Goal: Transaction & Acquisition: Book appointment/travel/reservation

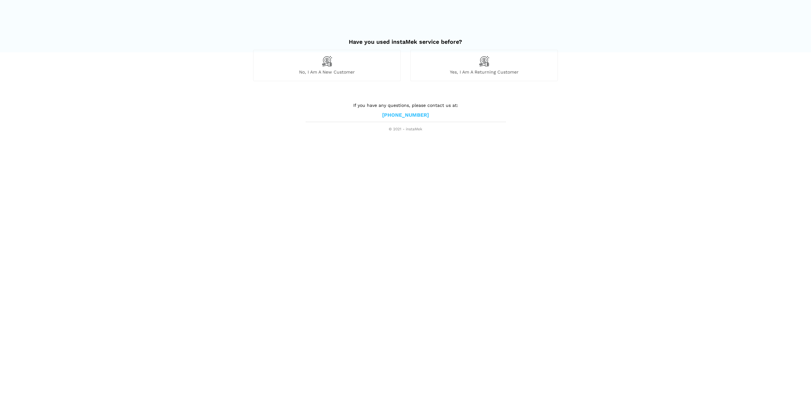
click at [467, 72] on span "Yes, I am a returning customer" at bounding box center [483, 72] width 147 height 6
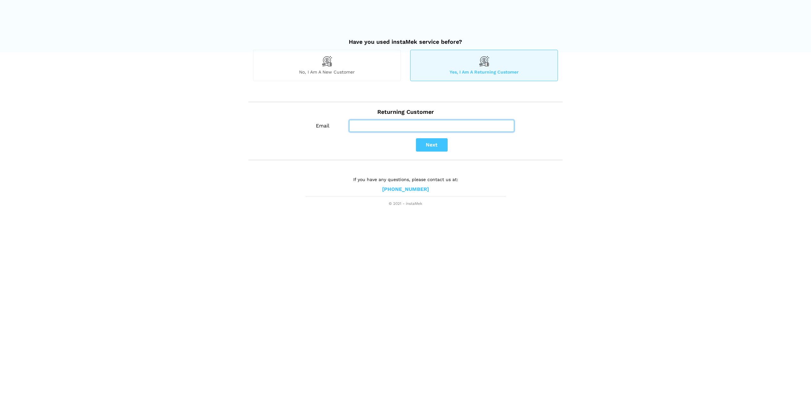
click at [358, 122] on input "Email" at bounding box center [431, 126] width 165 height 12
click at [443, 144] on button "Next" at bounding box center [432, 144] width 32 height 13
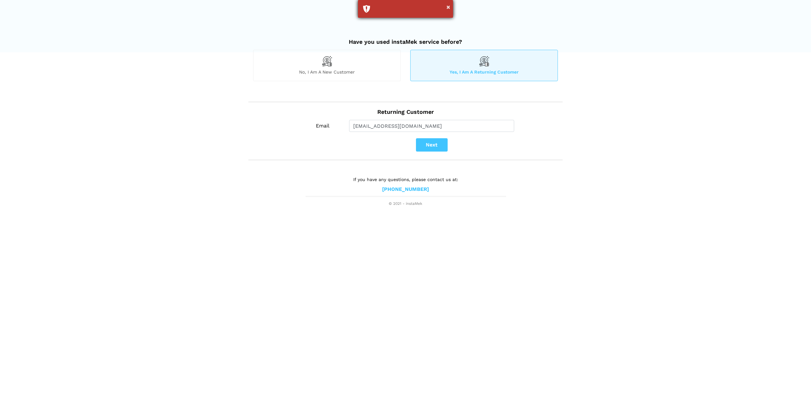
click at [377, 10] on div "×" at bounding box center [405, 9] width 95 height 18
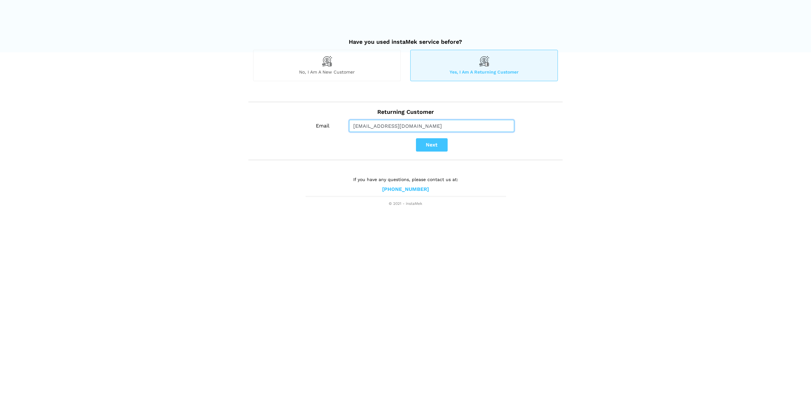
drag, startPoint x: 438, startPoint y: 124, endPoint x: 345, endPoint y: 121, distance: 93.2
click at [345, 121] on div "[EMAIL_ADDRESS][DOMAIN_NAME]" at bounding box center [431, 126] width 175 height 12
click at [435, 146] on button "Next" at bounding box center [432, 144] width 32 height 13
drag, startPoint x: 433, startPoint y: 124, endPoint x: 345, endPoint y: 121, distance: 87.8
click at [345, 121] on div "[PERSON_NAME][EMAIL_ADDRESS][DOMAIN_NAME]" at bounding box center [431, 126] width 175 height 12
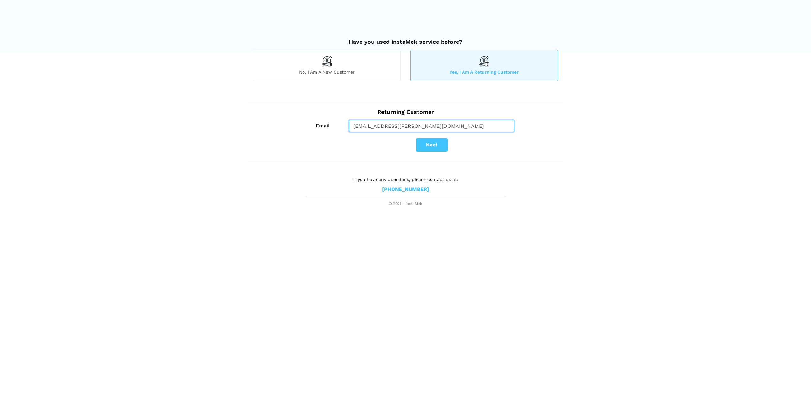
type input "[EMAIL_ADDRESS][PERSON_NAME][DOMAIN_NAME]"
click at [441, 146] on button "Next" at bounding box center [432, 144] width 32 height 13
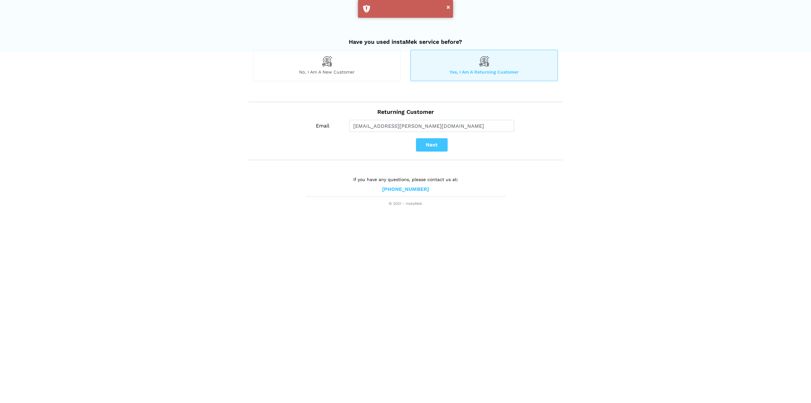
click at [358, 67] on div "No, I am a new customer" at bounding box center [327, 65] width 148 height 31
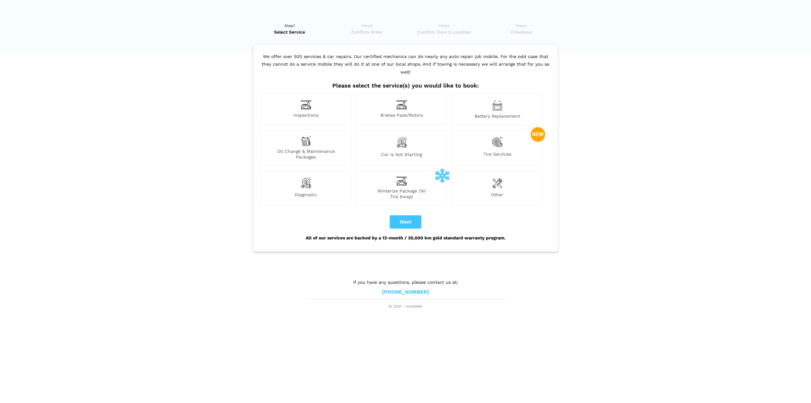
click at [493, 138] on img at bounding box center [497, 142] width 11 height 13
click at [412, 217] on button "Next" at bounding box center [406, 221] width 32 height 13
checkbox input "true"
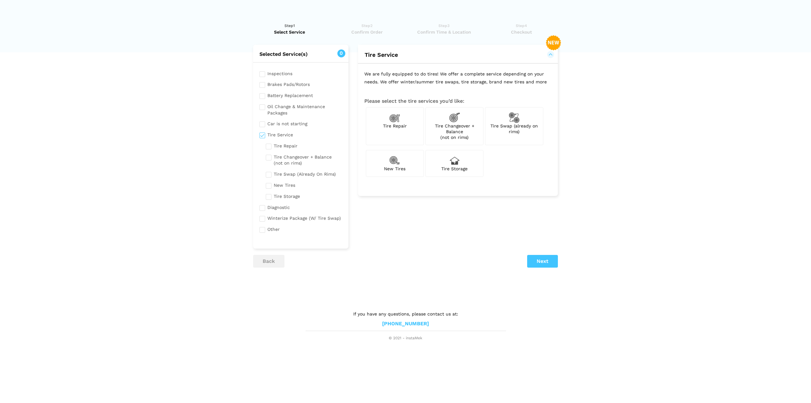
click at [269, 157] on input "checkbox" at bounding box center [304, 159] width 76 height 14
checkbox input "true"
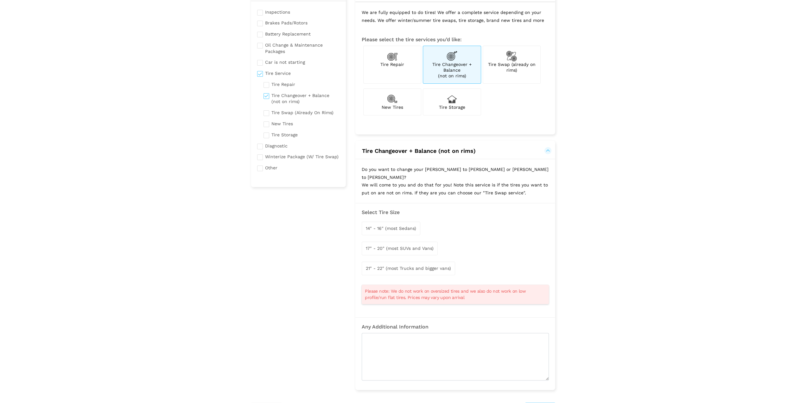
scroll to position [95, 0]
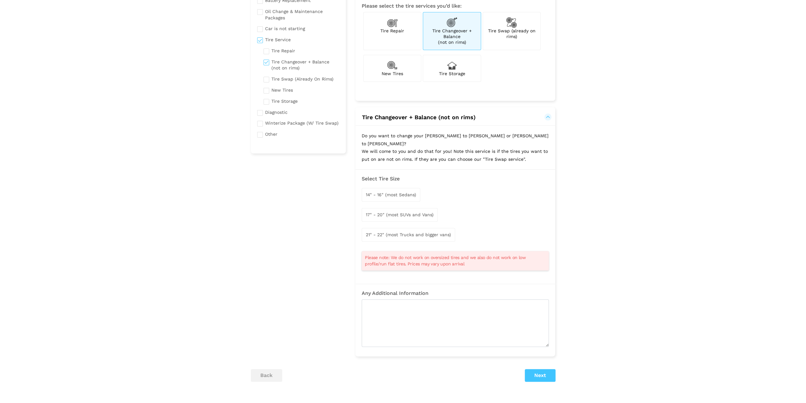
click at [415, 212] on span "17" - 20" (most SUVs and Vans)" at bounding box center [400, 214] width 68 height 5
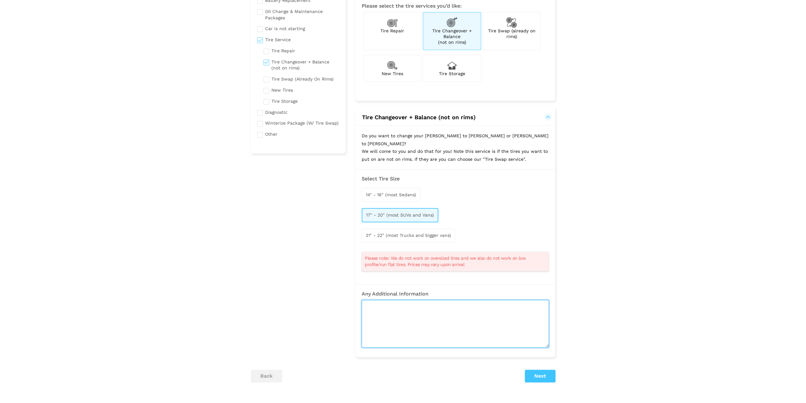
click at [422, 311] on textarea at bounding box center [455, 324] width 187 height 48
click at [549, 369] on button "Next" at bounding box center [540, 375] width 31 height 13
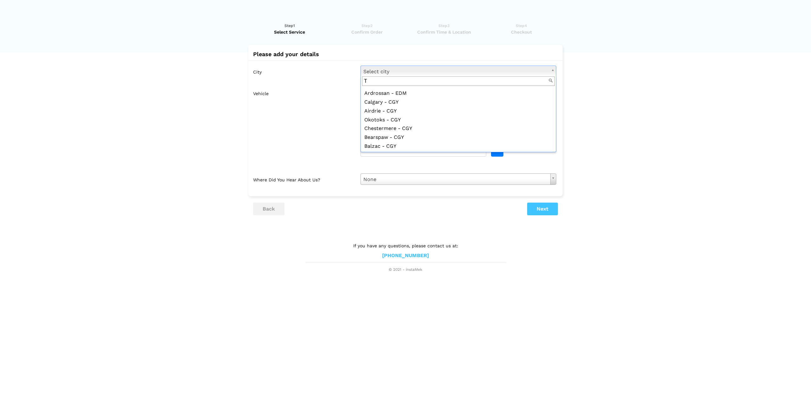
scroll to position [0, 0]
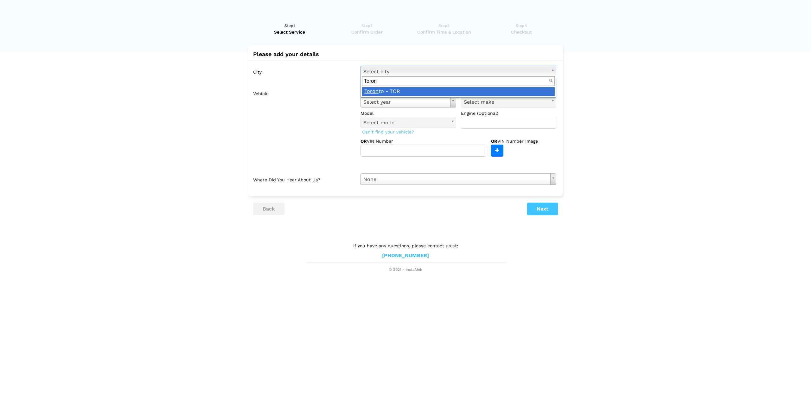
type input "Toron"
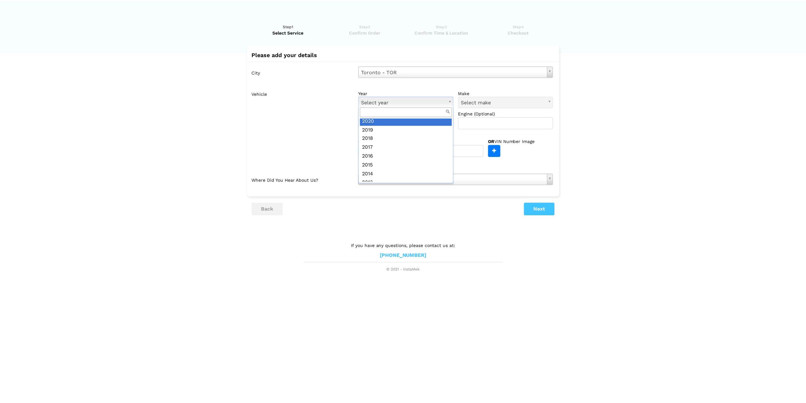
scroll to position [61, 0]
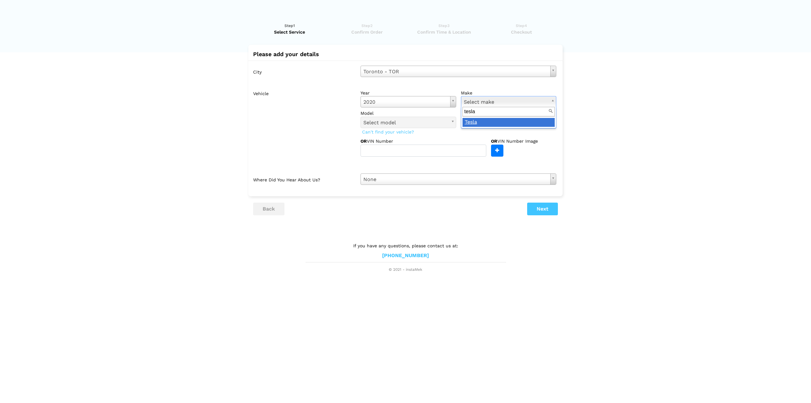
type input "tesla"
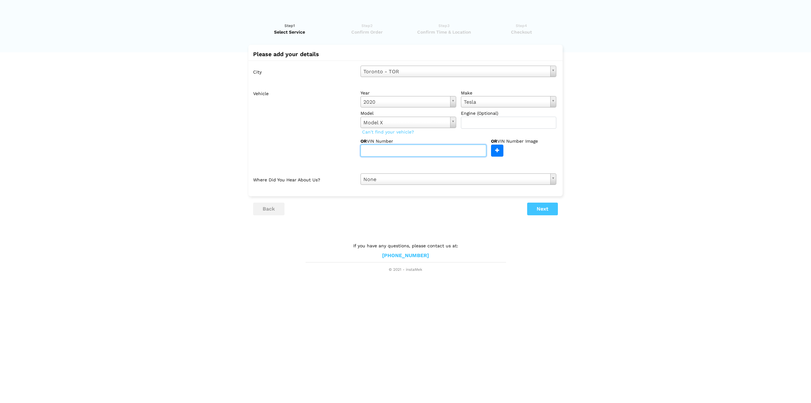
click at [393, 150] on input "text" at bounding box center [423, 150] width 126 height 12
type input "[US_VEHICLE_IDENTIFICATION_NUMBER]"
click at [499, 150] on input "file" at bounding box center [336, 150] width 334 height 11
click at [456, 149] on input "[US_VEHICLE_IDENTIFICATION_NUMBER]" at bounding box center [423, 150] width 126 height 12
click at [548, 209] on button "Next" at bounding box center [542, 208] width 31 height 13
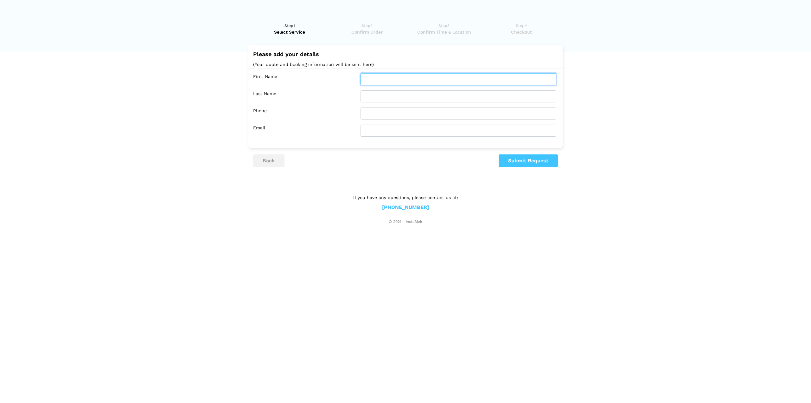
click at [412, 79] on input "text" at bounding box center [458, 79] width 196 height 12
type input "Shadi"
type input "[PERSON_NAME]"
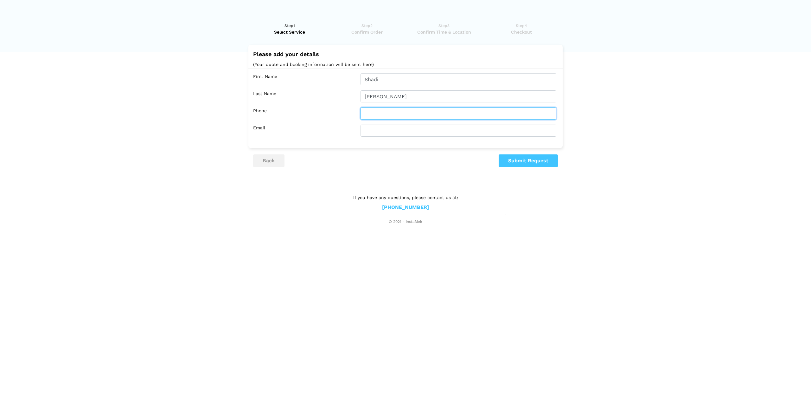
type input "4167166508"
click at [390, 133] on input "text" at bounding box center [458, 130] width 196 height 12
type input "S"
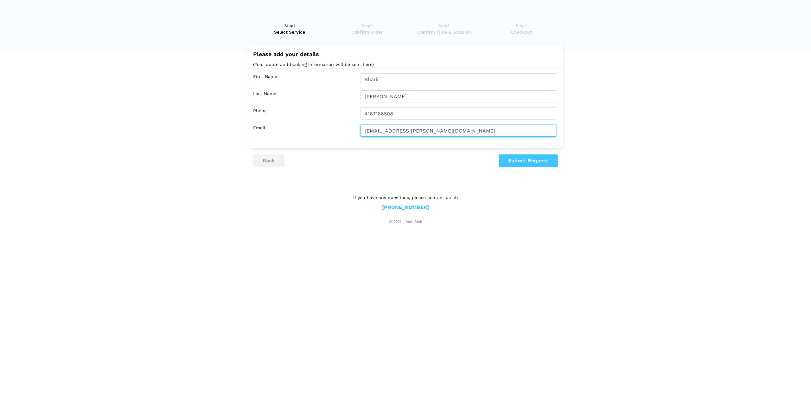
type input "[EMAIL_ADDRESS][PERSON_NAME][DOMAIN_NAME]"
click at [533, 158] on button "Submit Request" at bounding box center [528, 160] width 59 height 13
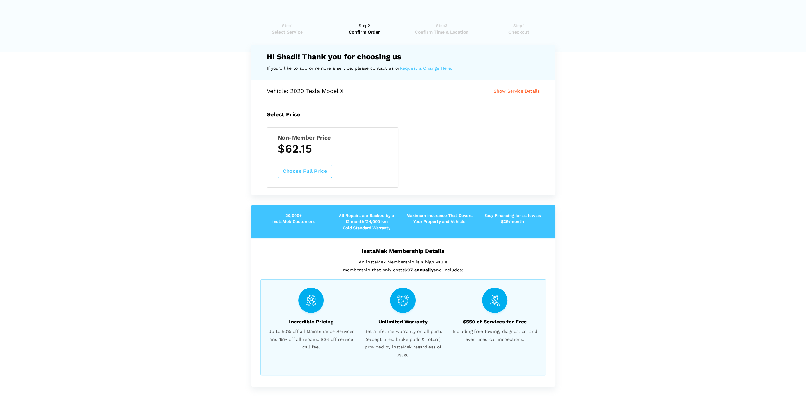
click at [308, 171] on button "Choose Full Price" at bounding box center [305, 170] width 54 height 13
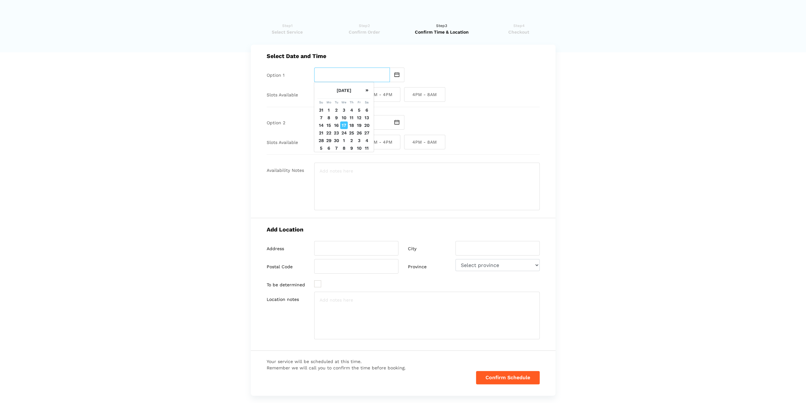
click at [363, 69] on input "text" at bounding box center [352, 74] width 76 height 15
click at [367, 94] on th "»" at bounding box center [367, 90] width 8 height 16
click at [367, 91] on th "»" at bounding box center [367, 90] width 8 height 16
click at [336, 126] on td "11" at bounding box center [337, 125] width 8 height 8
click at [352, 73] on input "[DATE]" at bounding box center [352, 74] width 76 height 15
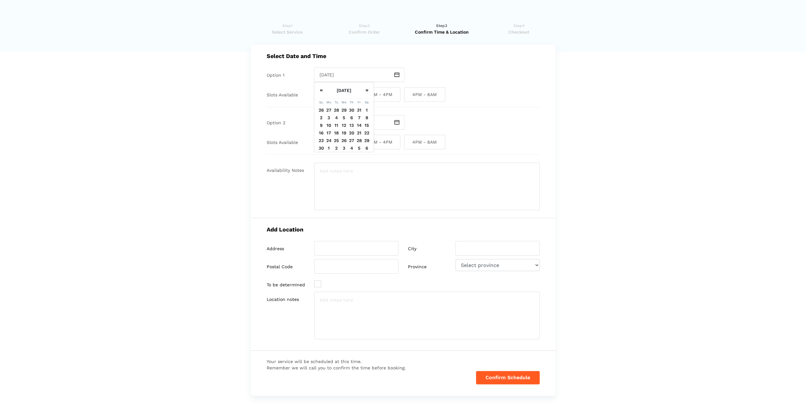
click at [336, 132] on td "18" at bounding box center [337, 133] width 8 height 8
type input "[DATE]"
click at [337, 93] on span "8AM - 12PM" at bounding box center [334, 94] width 41 height 15
click at [318, 93] on input "8AM - 12PM" at bounding box center [316, 94] width 4 height 15
drag, startPoint x: 341, startPoint y: 94, endPoint x: 349, endPoint y: 94, distance: 7.9
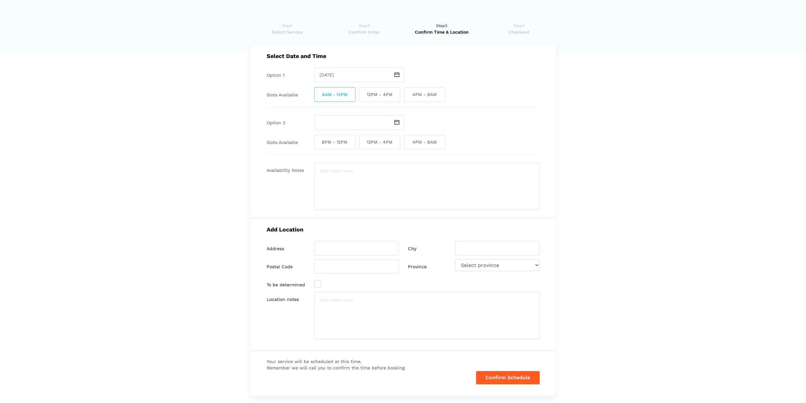
click at [341, 94] on span "8AM - 12PM" at bounding box center [334, 94] width 41 height 15
click at [318, 94] on input "8AM - 12PM" at bounding box center [316, 94] width 4 height 15
click at [346, 95] on span "8AM - 12PM" at bounding box center [334, 94] width 41 height 15
click at [318, 95] on input "8AM - 12PM" at bounding box center [316, 94] width 4 height 15
checkbox input "true"
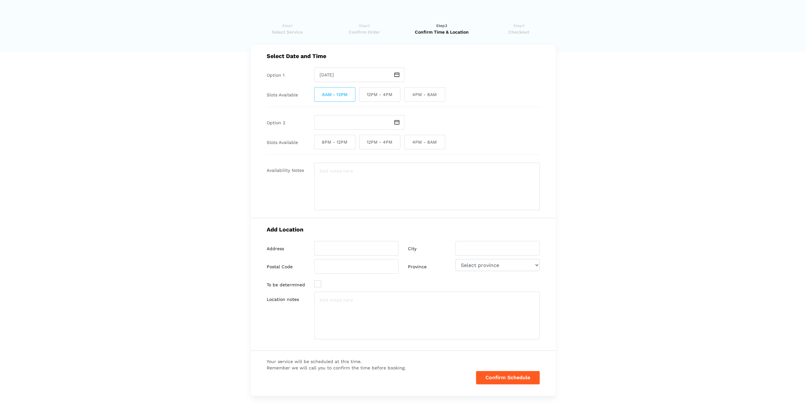
click at [396, 120] on img at bounding box center [396, 122] width 5 height 5
click at [367, 141] on th "»" at bounding box center [367, 138] width 8 height 16
click at [346, 180] on td "19" at bounding box center [344, 180] width 8 height 8
type input "[DATE]"
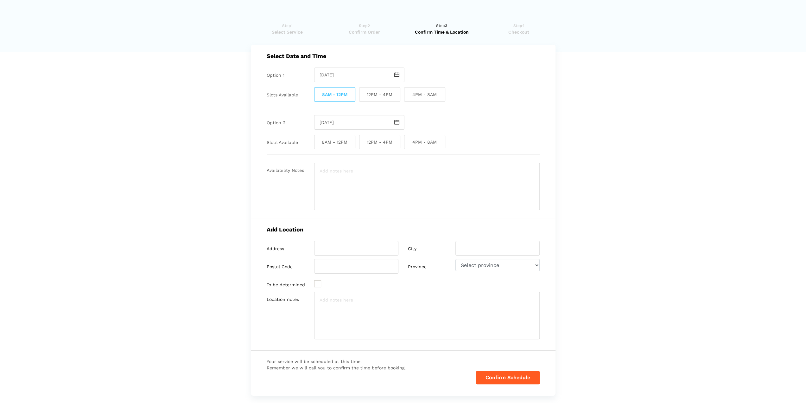
click at [337, 142] on span "8AM - 12PM" at bounding box center [334, 142] width 41 height 15
click at [318, 142] on input "8AM - 12PM" at bounding box center [316, 142] width 4 height 15
checkbox input "true"
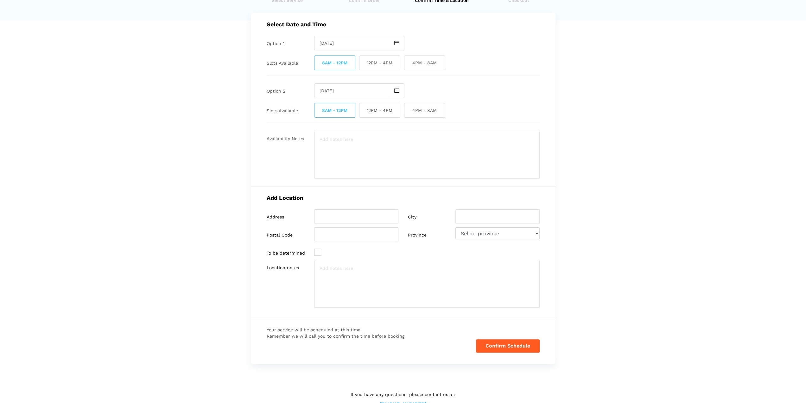
scroll to position [49, 0]
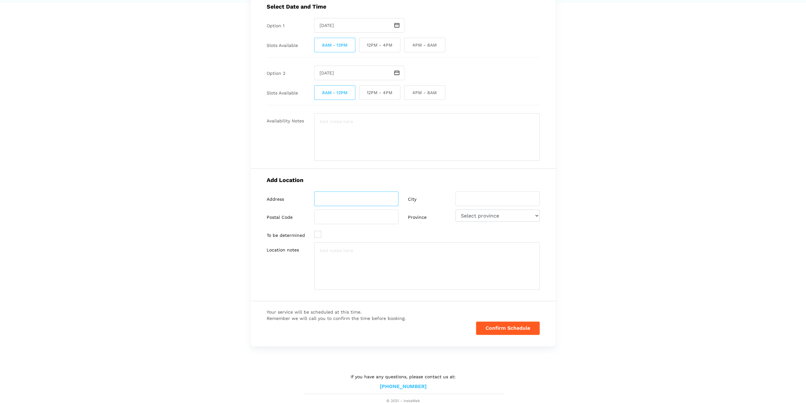
click at [335, 197] on input "search" at bounding box center [356, 198] width 84 height 15
type input "[STREET_ADDRESS]"
type input "[GEOGRAPHIC_DATA]"
type input "M4W 2Y8"
click at [339, 119] on textarea at bounding box center [426, 137] width 225 height 48
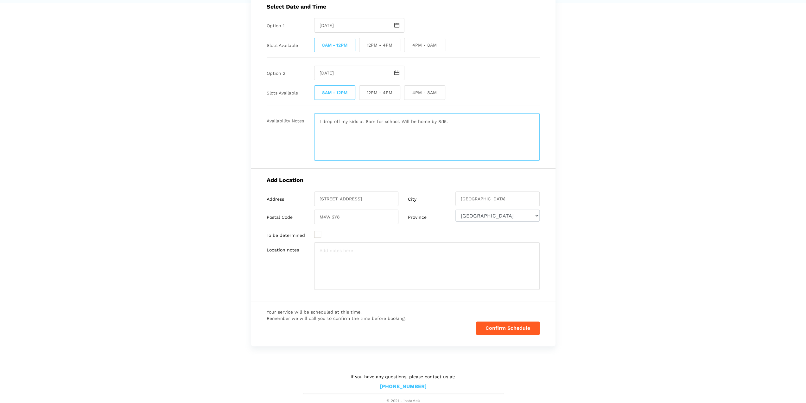
type textarea "I drop off my kids at 8am for school. Will be home by 8:15."
click at [498, 326] on button "Confirm Schedule" at bounding box center [508, 327] width 64 height 13
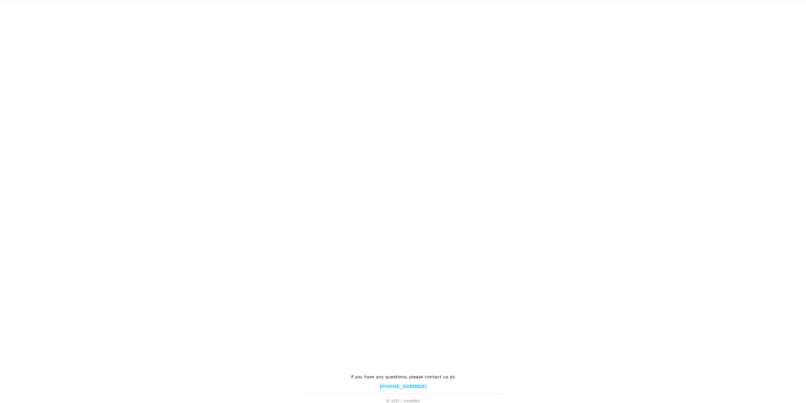
scroll to position [2, 0]
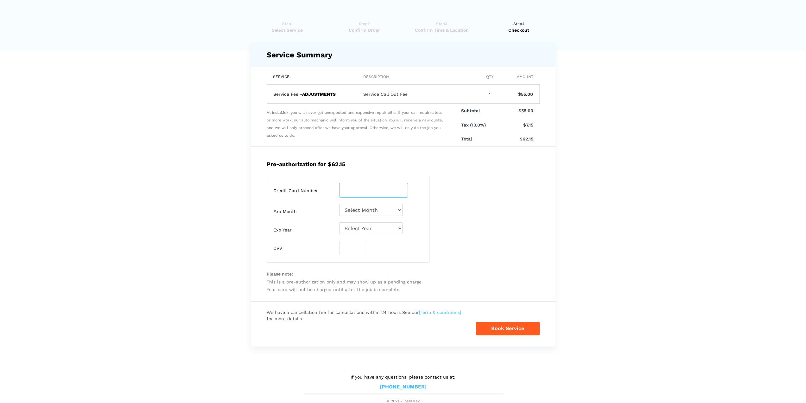
click at [358, 188] on input "number" at bounding box center [373, 190] width 69 height 15
type input "[CREDIT_CARD_NUMBER]"
select select "02"
select select "2028"
click at [357, 247] on input "number" at bounding box center [353, 247] width 28 height 15
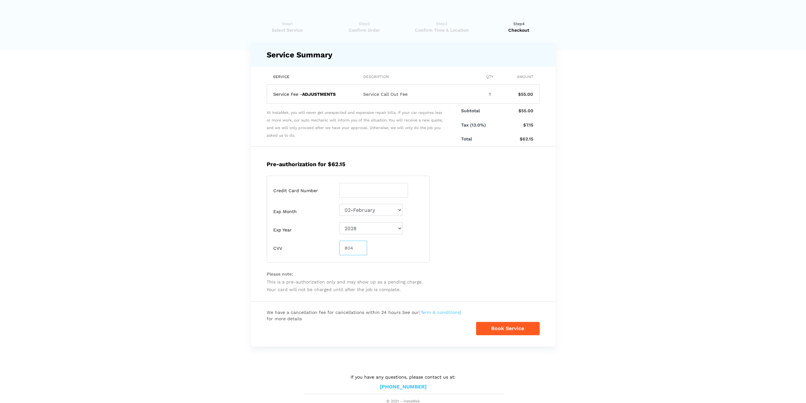
type input "804"
drag, startPoint x: 496, startPoint y: 330, endPoint x: 495, endPoint y: 335, distance: 5.5
click at [496, 330] on button "Book Service" at bounding box center [508, 327] width 64 height 13
